Goal: Communication & Community: Share content

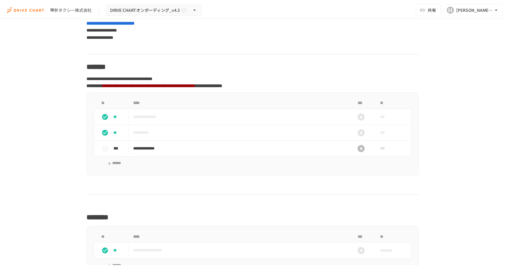
scroll to position [371, 0]
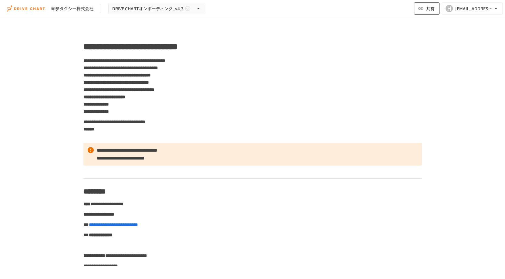
click at [428, 8] on span "共有" at bounding box center [430, 8] width 8 height 7
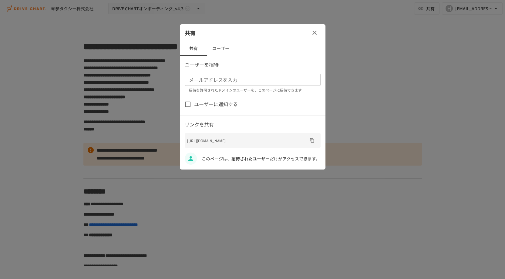
click at [224, 84] on div "メールアドレスを入力" at bounding box center [253, 80] width 136 height 12
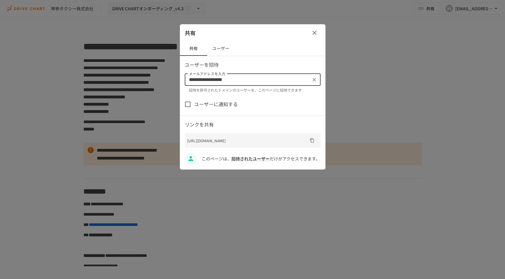
type input "**********"
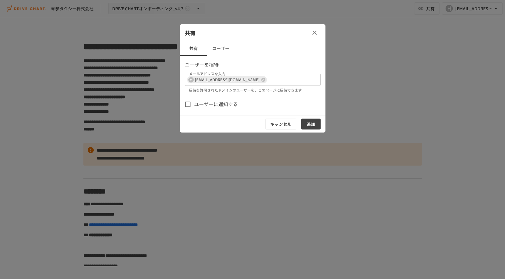
click at [220, 104] on span "ユーザーに通知する" at bounding box center [216, 104] width 44 height 8
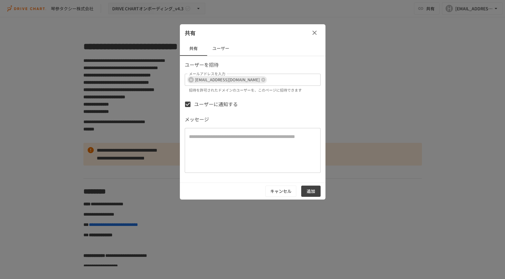
click at [217, 47] on button "ユーザー" at bounding box center [220, 48] width 27 height 15
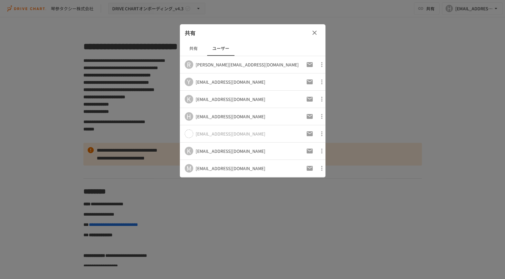
click at [192, 49] on button "共有" at bounding box center [193, 48] width 27 height 15
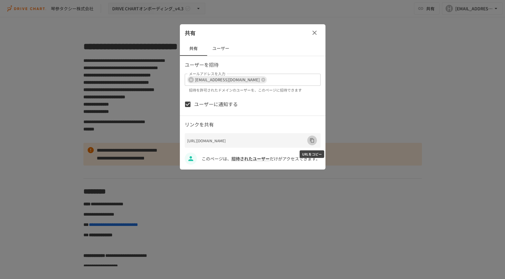
click at [315, 141] on button "URLをコピー" at bounding box center [312, 141] width 10 height 10
click at [239, 64] on p "ユーザーを招待" at bounding box center [253, 65] width 136 height 8
click at [219, 49] on button "ユーザー" at bounding box center [220, 48] width 27 height 15
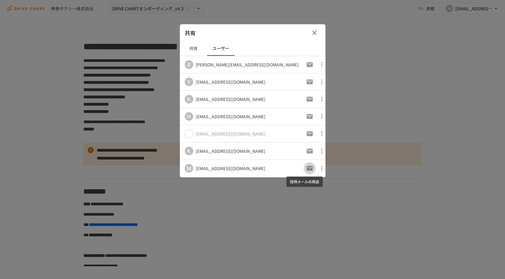
click at [306, 165] on icon "招待メールの再送" at bounding box center [309, 168] width 7 height 7
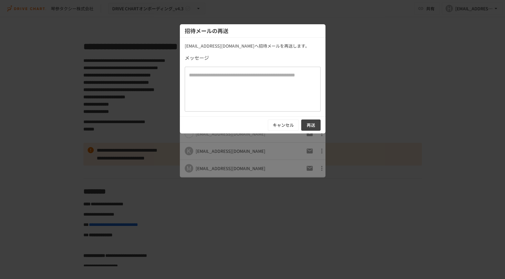
click at [238, 79] on textarea at bounding box center [252, 89] width 127 height 35
click at [307, 125] on button "再送" at bounding box center [310, 124] width 19 height 11
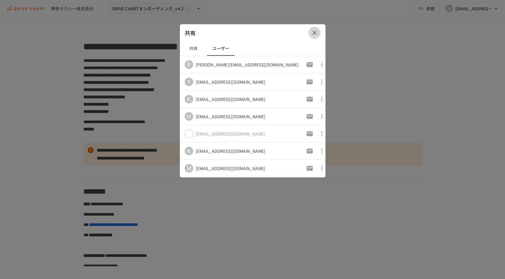
click at [318, 34] on icon "button" at bounding box center [314, 32] width 7 height 7
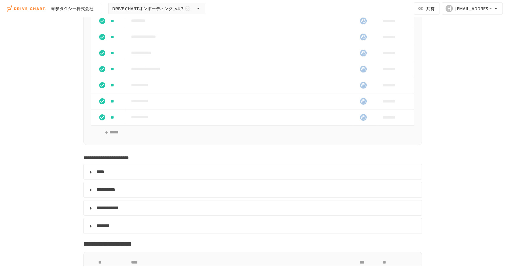
scroll to position [1853, 0]
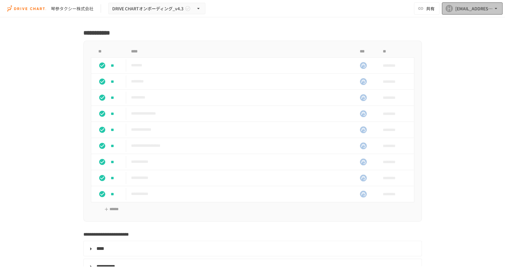
click at [497, 8] on icon "button" at bounding box center [496, 8] width 6 height 6
click at [425, 4] on div at bounding box center [252, 139] width 505 height 279
click at [427, 8] on span "共有" at bounding box center [430, 8] width 8 height 7
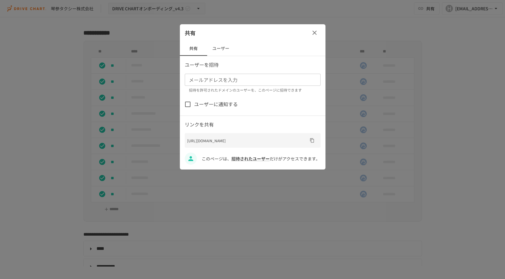
click at [221, 48] on button "ユーザー" at bounding box center [220, 48] width 27 height 15
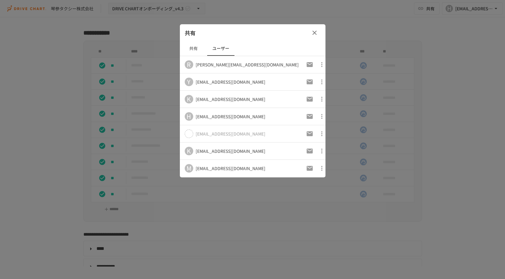
click at [227, 96] on div "[EMAIL_ADDRESS][DOMAIN_NAME]" at bounding box center [231, 99] width 70 height 6
click at [306, 98] on icon "招待メールの再送" at bounding box center [309, 99] width 7 height 7
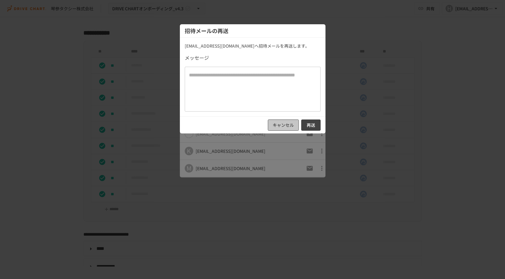
click at [282, 123] on button "キャンセル" at bounding box center [283, 124] width 31 height 11
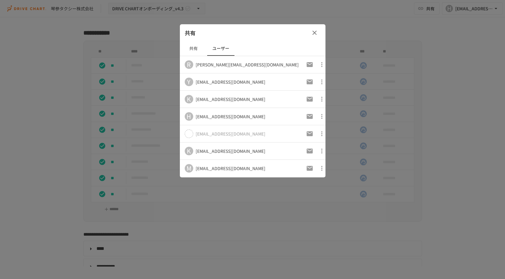
drag, startPoint x: 405, startPoint y: 24, endPoint x: 382, endPoint y: 26, distance: 23.5
click at [405, 24] on div at bounding box center [252, 139] width 505 height 279
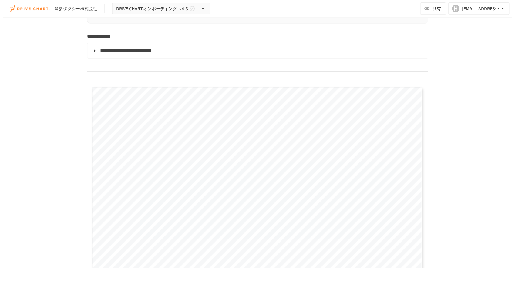
scroll to position [775, 0]
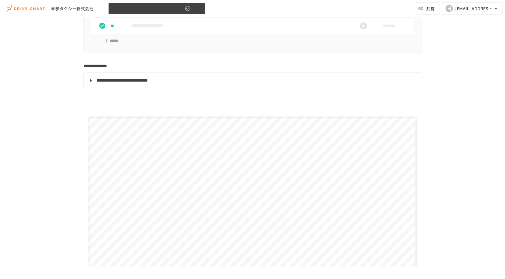
click at [163, 11] on span "DRIVE CHARTオンボーディング_v4.3" at bounding box center [147, 9] width 71 height 8
click at [162, 10] on div at bounding box center [252, 139] width 505 height 279
click at [69, 8] on div "琴参タクシー株式会社" at bounding box center [72, 8] width 42 height 6
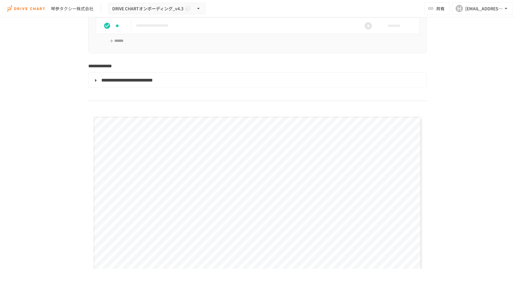
click at [498, 120] on div "**********" at bounding box center [257, 142] width 515 height 251
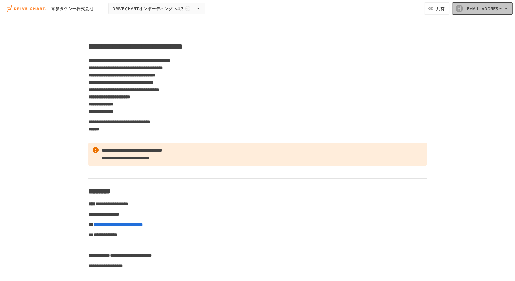
click at [460, 10] on div "H" at bounding box center [458, 8] width 7 height 7
click at [441, 11] on div at bounding box center [257, 140] width 515 height 281
click at [439, 8] on span "共有" at bounding box center [440, 8] width 8 height 7
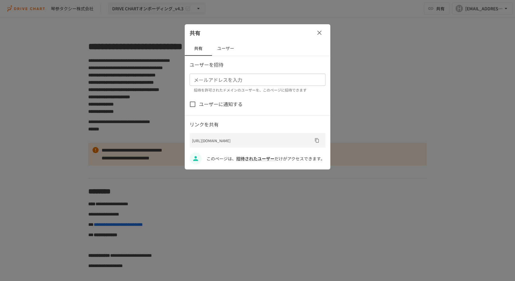
click at [227, 49] on button "ユーザー" at bounding box center [225, 48] width 27 height 15
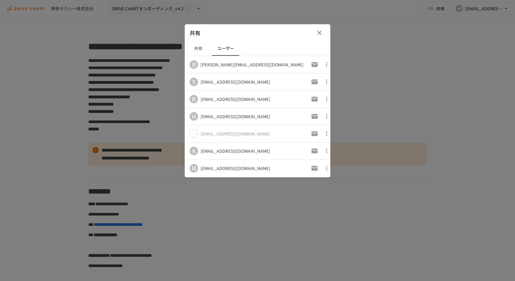
click at [222, 169] on div "[EMAIL_ADDRESS][DOMAIN_NAME]" at bounding box center [235, 168] width 70 height 6
click at [311, 167] on icon "招待メールの再送" at bounding box center [314, 168] width 6 height 5
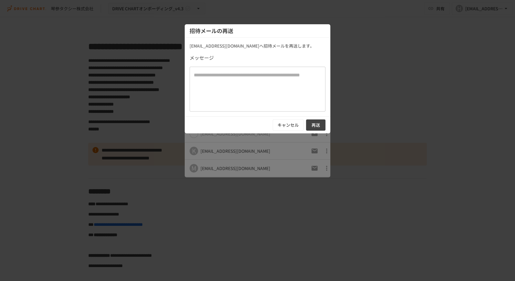
click at [314, 122] on button "再送" at bounding box center [315, 124] width 19 height 11
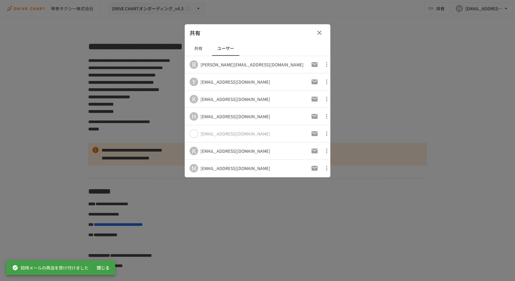
click at [239, 260] on div at bounding box center [257, 140] width 515 height 281
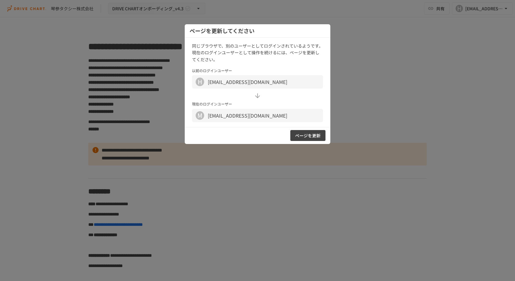
click at [367, 101] on div at bounding box center [257, 140] width 515 height 281
drag, startPoint x: 383, startPoint y: 116, endPoint x: 350, endPoint y: 113, distance: 32.9
click at [382, 114] on div at bounding box center [257, 140] width 515 height 281
click at [313, 137] on button "ページを更新" at bounding box center [307, 135] width 35 height 11
